Goal: Use online tool/utility: Utilize a website feature to perform a specific function

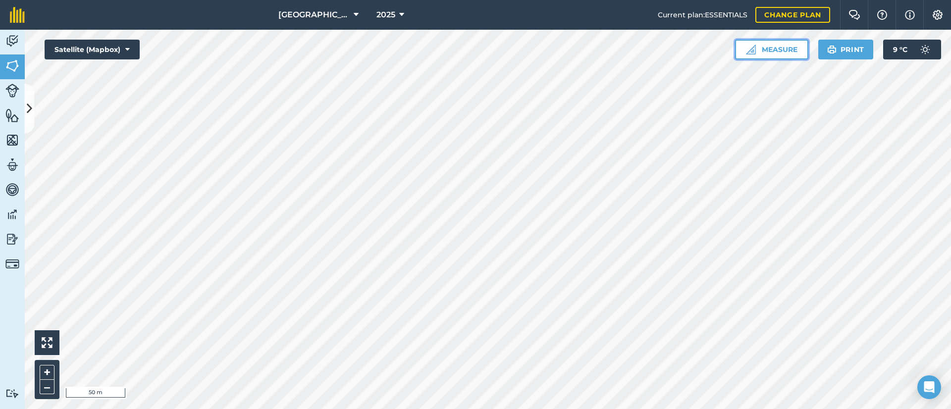
click at [769, 45] on button "Measure" at bounding box center [771, 50] width 73 height 20
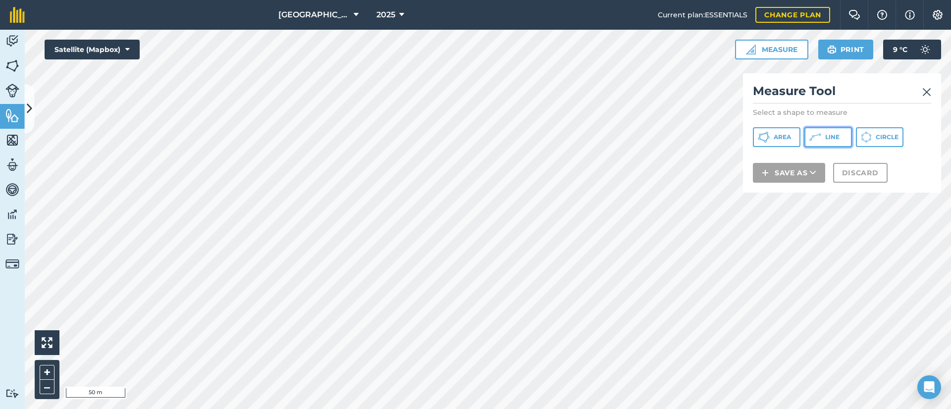
click at [828, 134] on span "Line" at bounding box center [833, 137] width 14 height 8
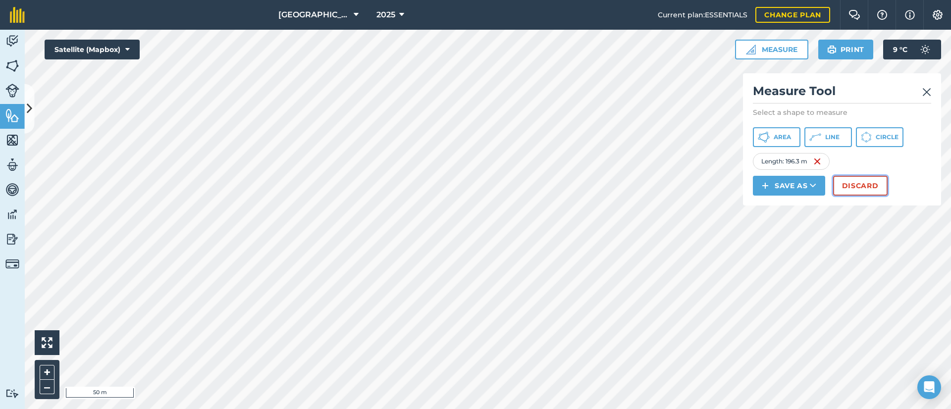
click at [849, 189] on button "Discard" at bounding box center [860, 186] width 55 height 20
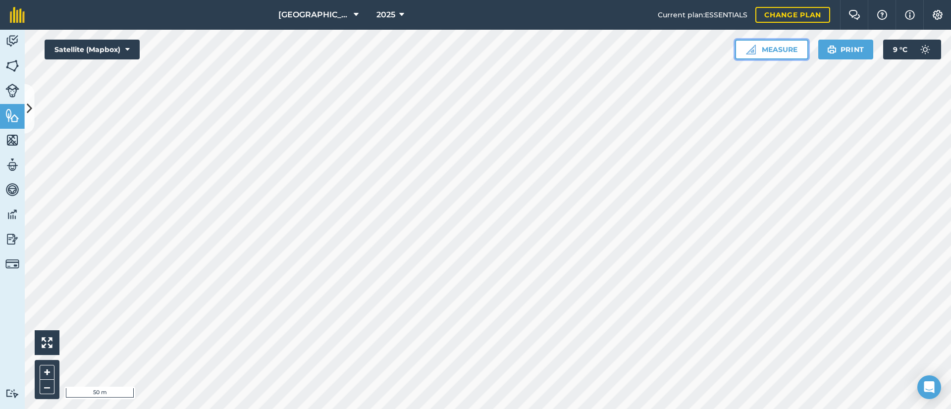
click at [776, 45] on button "Measure" at bounding box center [771, 50] width 73 height 20
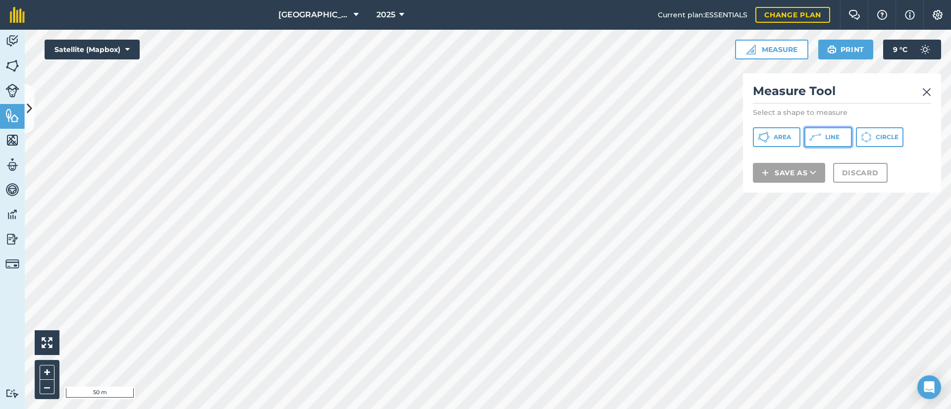
click at [822, 133] on button "Line" at bounding box center [829, 137] width 48 height 20
